Goal: Information Seeking & Learning: Learn about a topic

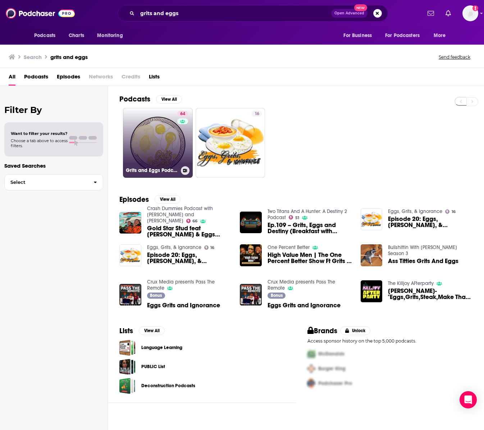
click at [147, 119] on link "64 Grits and Eggs Podcast" at bounding box center [158, 143] width 70 height 70
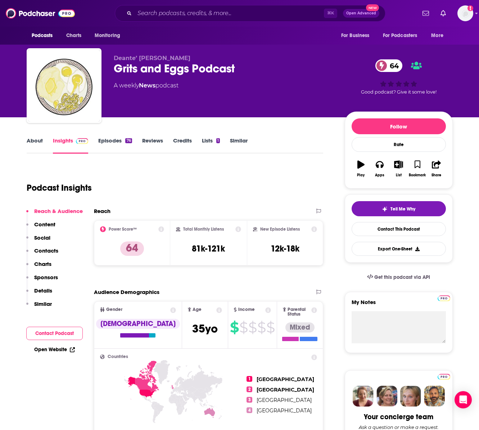
click at [284, 185] on div "Podcast Insights" at bounding box center [172, 183] width 291 height 37
